Goal: Transaction & Acquisition: Purchase product/service

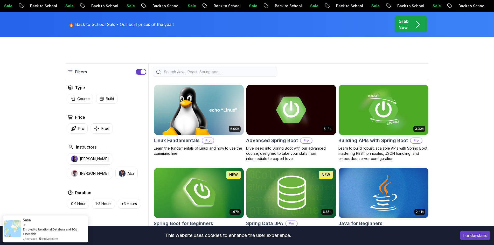
scroll to position [130, 0]
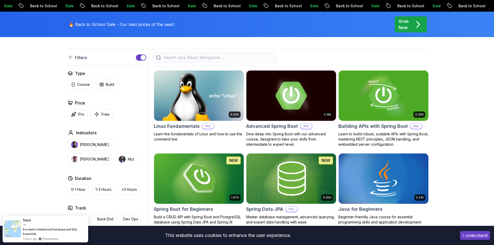
click at [277, 119] on img at bounding box center [291, 95] width 94 height 53
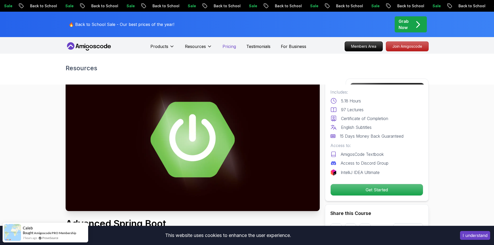
click at [230, 47] on p "Pricing" at bounding box center [229, 46] width 13 height 6
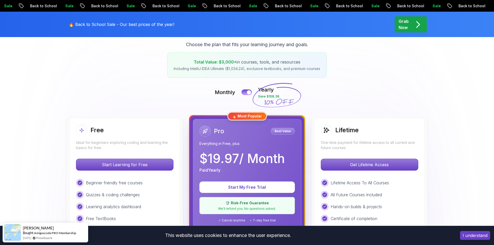
scroll to position [78, 0]
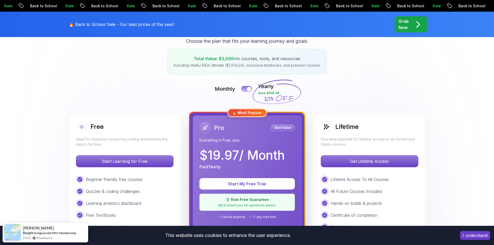
click at [245, 91] on button at bounding box center [246, 89] width 11 height 6
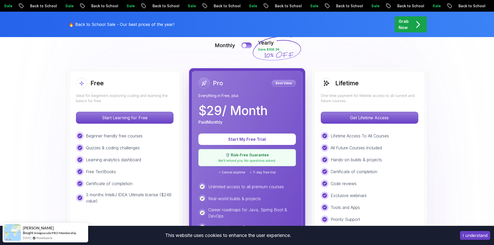
scroll to position [104, 0]
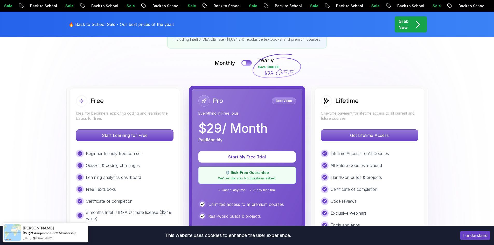
click at [249, 64] on button at bounding box center [246, 63] width 11 height 6
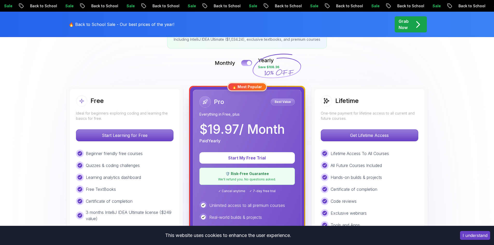
click at [249, 64] on div at bounding box center [249, 63] width 4 height 4
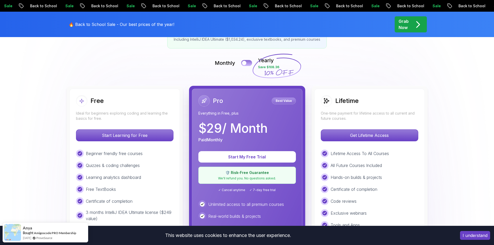
click at [246, 61] on button at bounding box center [246, 63] width 11 height 6
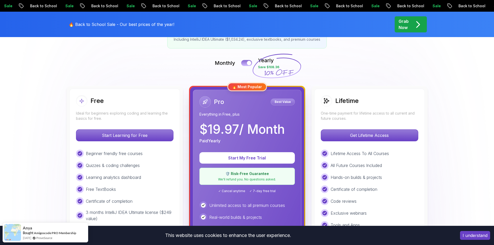
click at [248, 63] on div at bounding box center [249, 63] width 4 height 4
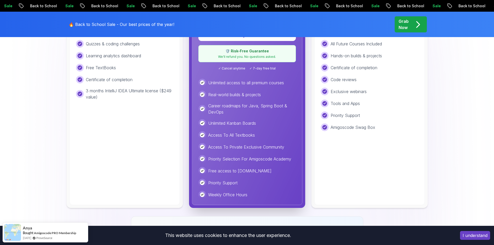
scroll to position [259, 0]
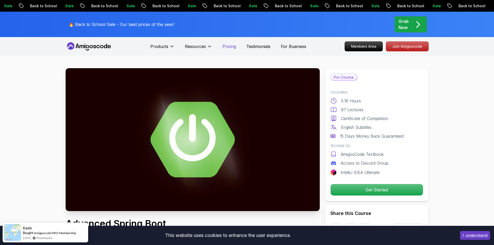
click at [235, 49] on p "Pricing" at bounding box center [229, 46] width 13 height 6
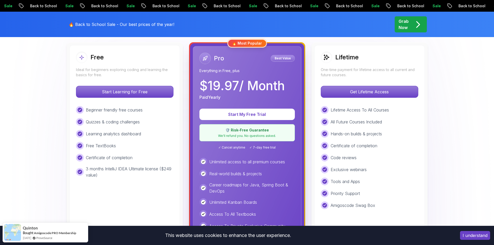
scroll to position [130, 0]
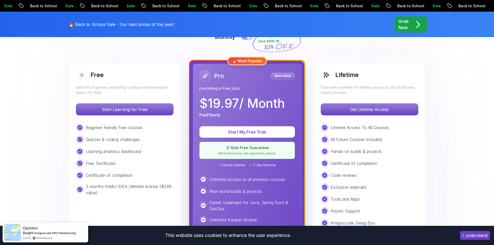
click at [241, 39] on div "Monthly Yearly Save $108.36" at bounding box center [247, 37] width 363 height 12
click at [245, 39] on button at bounding box center [246, 37] width 11 height 6
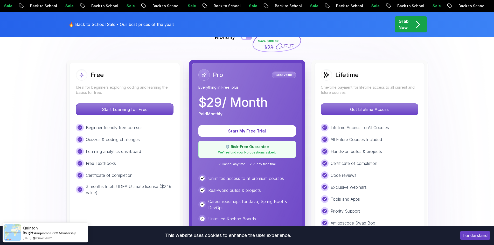
click at [245, 39] on div at bounding box center [244, 37] width 4 height 4
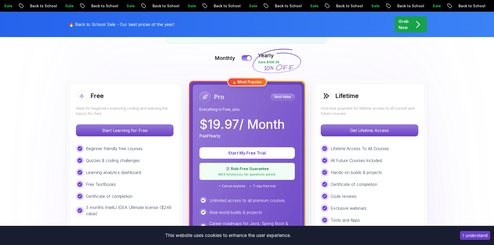
scroll to position [104, 0]
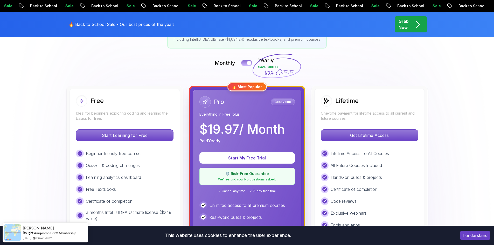
click at [247, 62] on div at bounding box center [249, 63] width 4 height 4
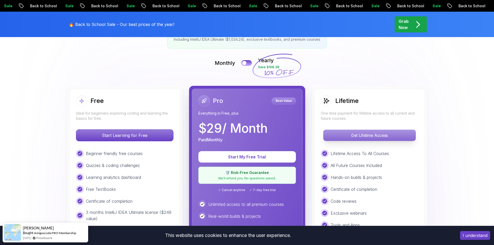
click at [353, 133] on p "Get Lifetime Access" at bounding box center [370, 135] width 92 height 11
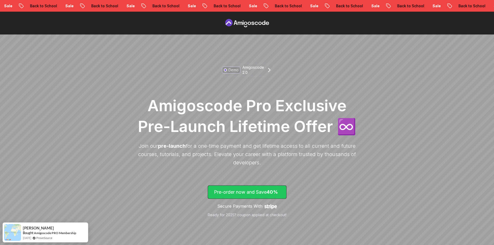
click at [247, 192] on p "Pre-order now and Save 40%" at bounding box center [247, 192] width 66 height 7
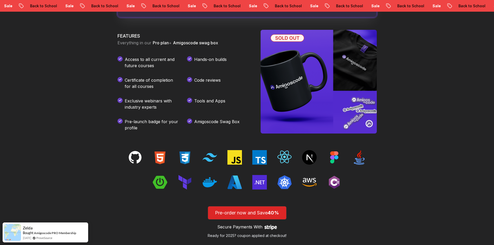
scroll to position [744, 0]
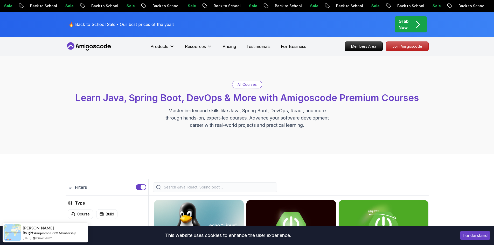
click at [91, 44] on icon at bounding box center [89, 46] width 47 height 8
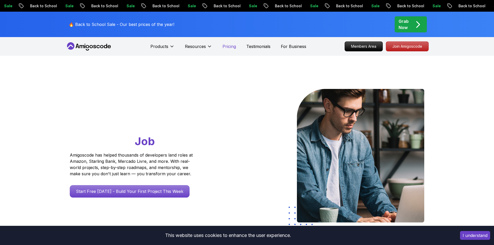
click at [231, 47] on p "Pricing" at bounding box center [229, 46] width 13 height 6
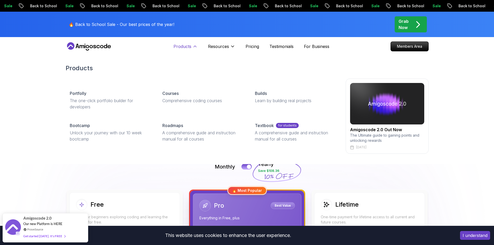
click at [184, 48] on p "Products" at bounding box center [183, 46] width 18 height 6
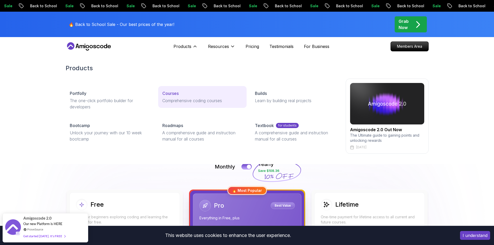
click at [184, 100] on p "Comprehensive coding courses" at bounding box center [202, 101] width 80 height 6
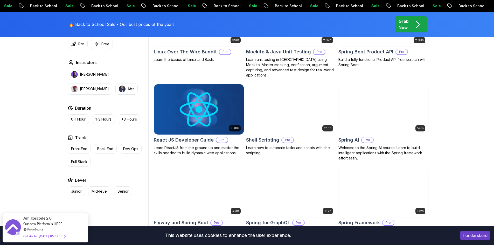
scroll to position [1245, 0]
